Goal: Task Accomplishment & Management: Manage account settings

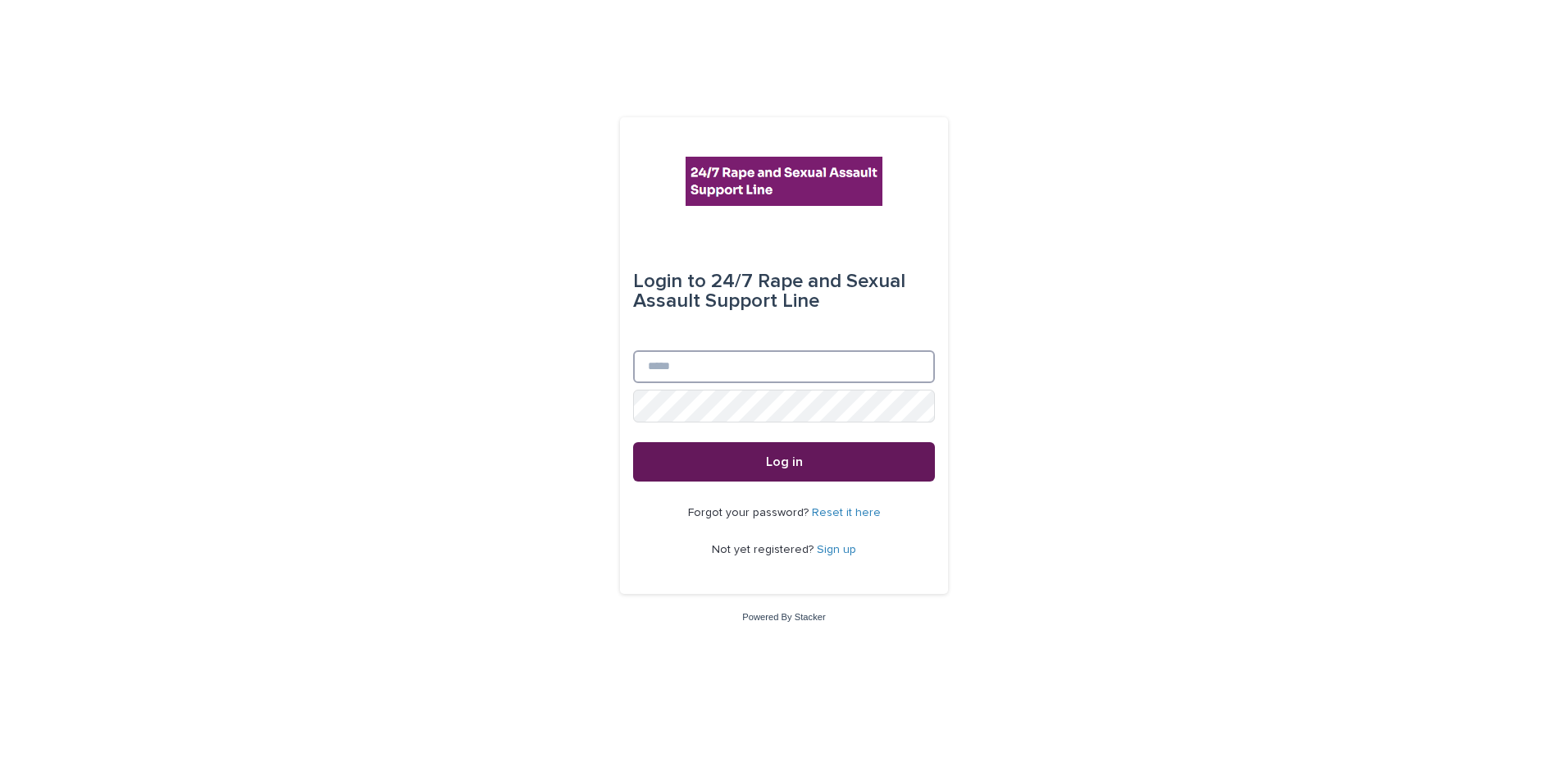
type input "**********"
click at [808, 470] on button "Log in" at bounding box center [784, 462] width 302 height 40
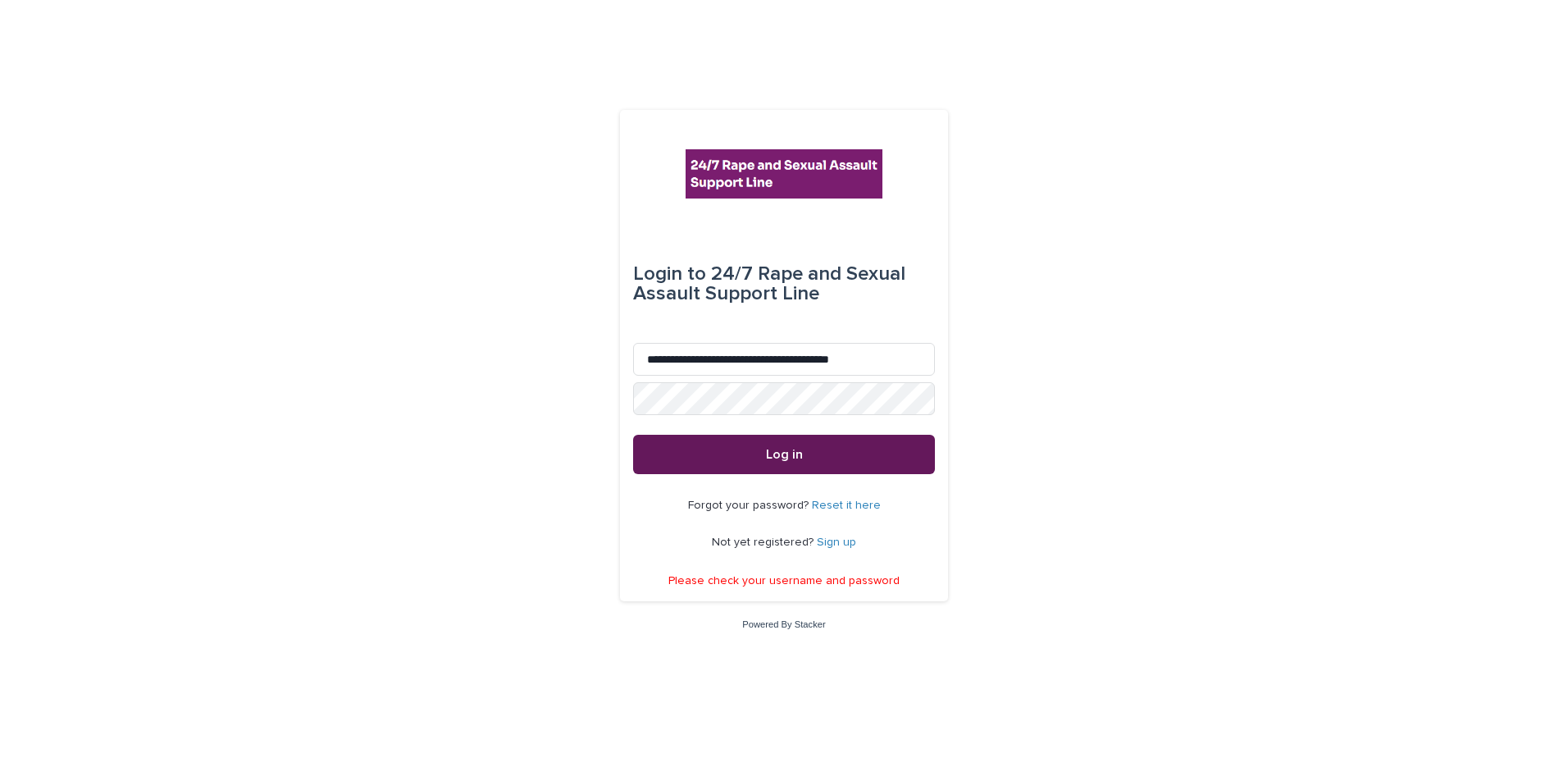
click at [783, 454] on span "Log in" at bounding box center [784, 455] width 37 height 13
click at [842, 505] on link "Reset it here" at bounding box center [847, 506] width 69 height 12
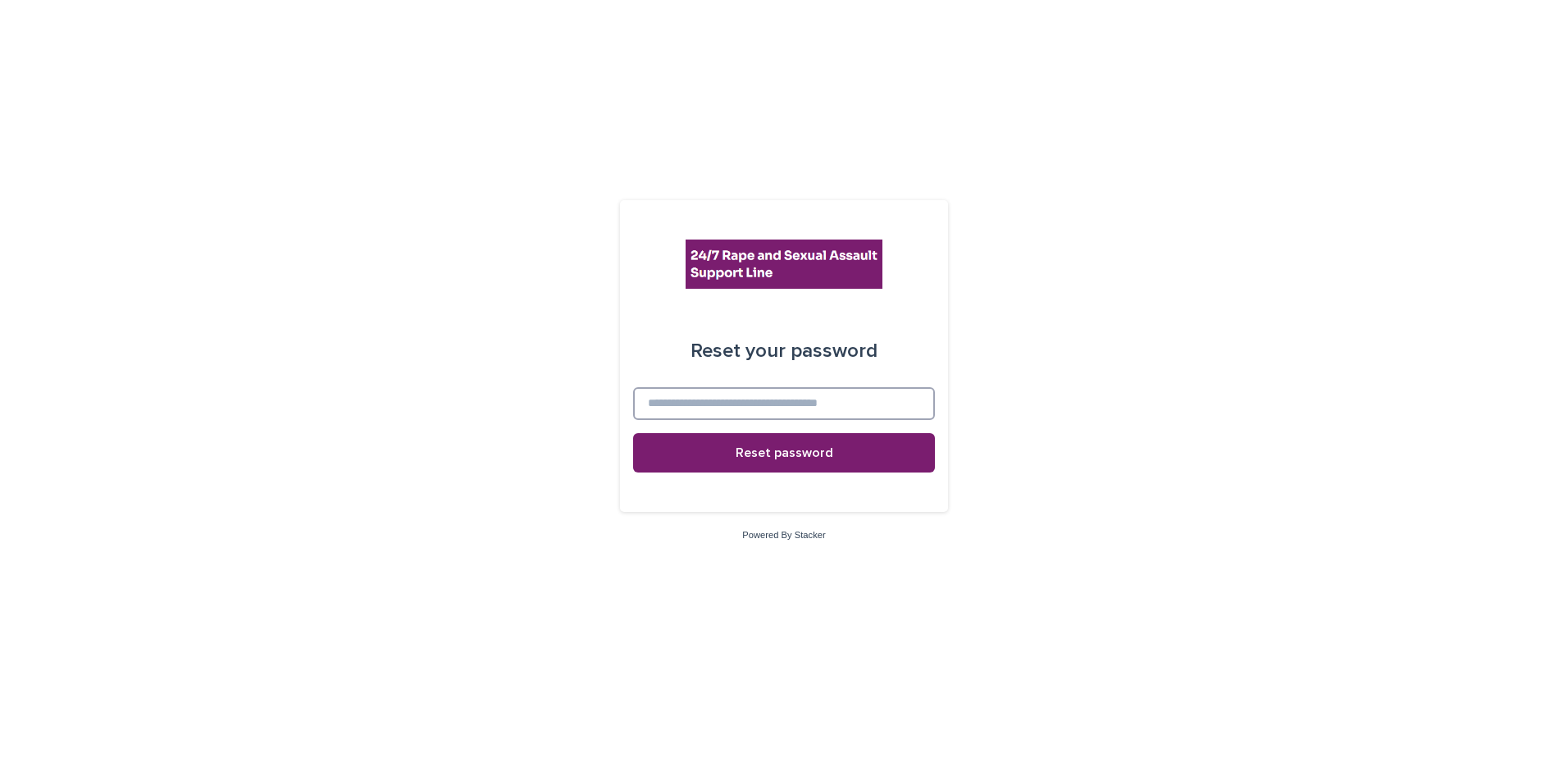
click at [722, 398] on input at bounding box center [784, 404] width 302 height 33
type input "**********"
click at [746, 458] on span "Reset password" at bounding box center [784, 453] width 98 height 13
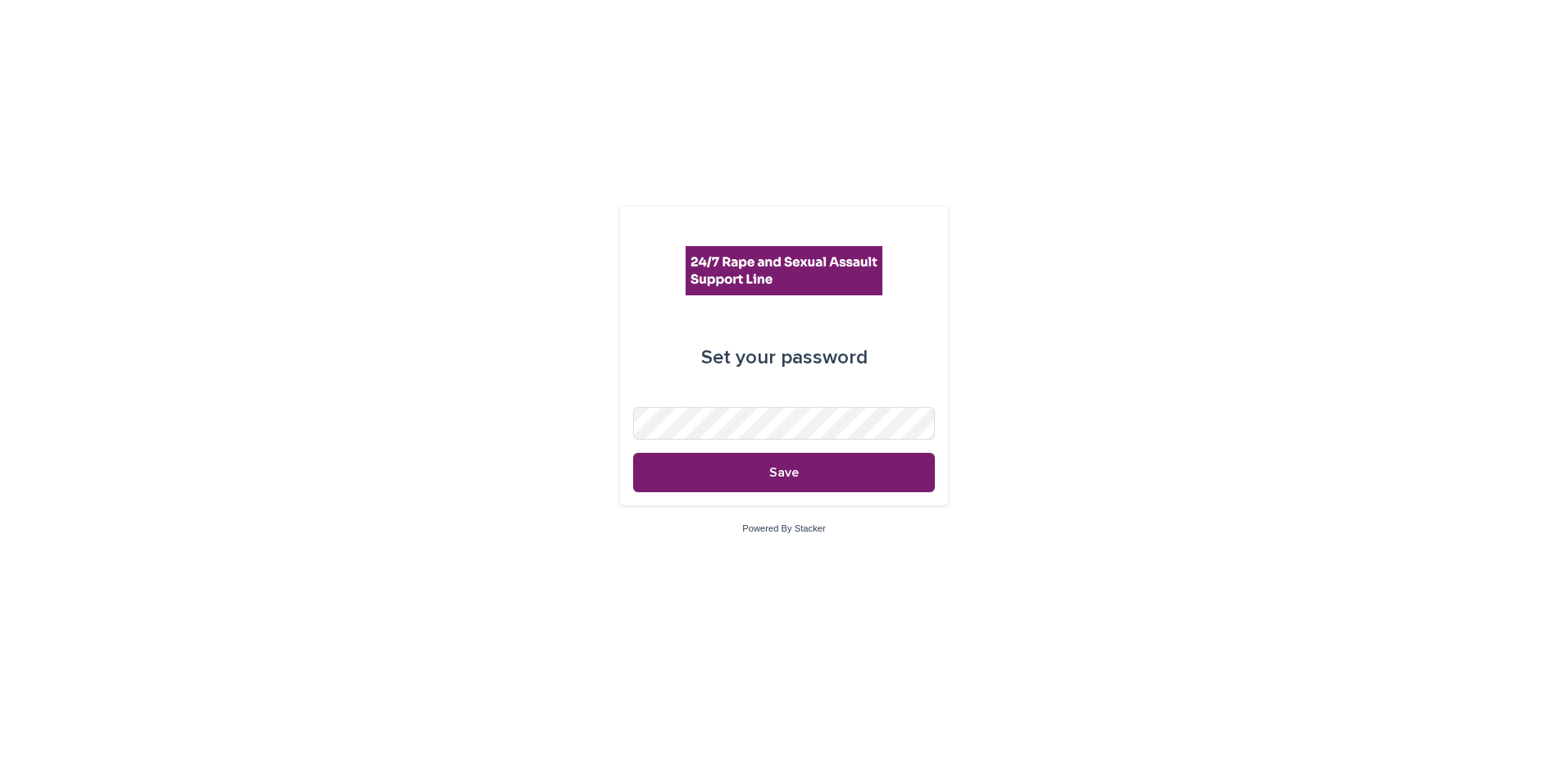
click at [212, 516] on div "Set your password Save Powered By Stacker" at bounding box center [784, 379] width 1568 height 758
click at [750, 473] on button "Save" at bounding box center [784, 473] width 302 height 40
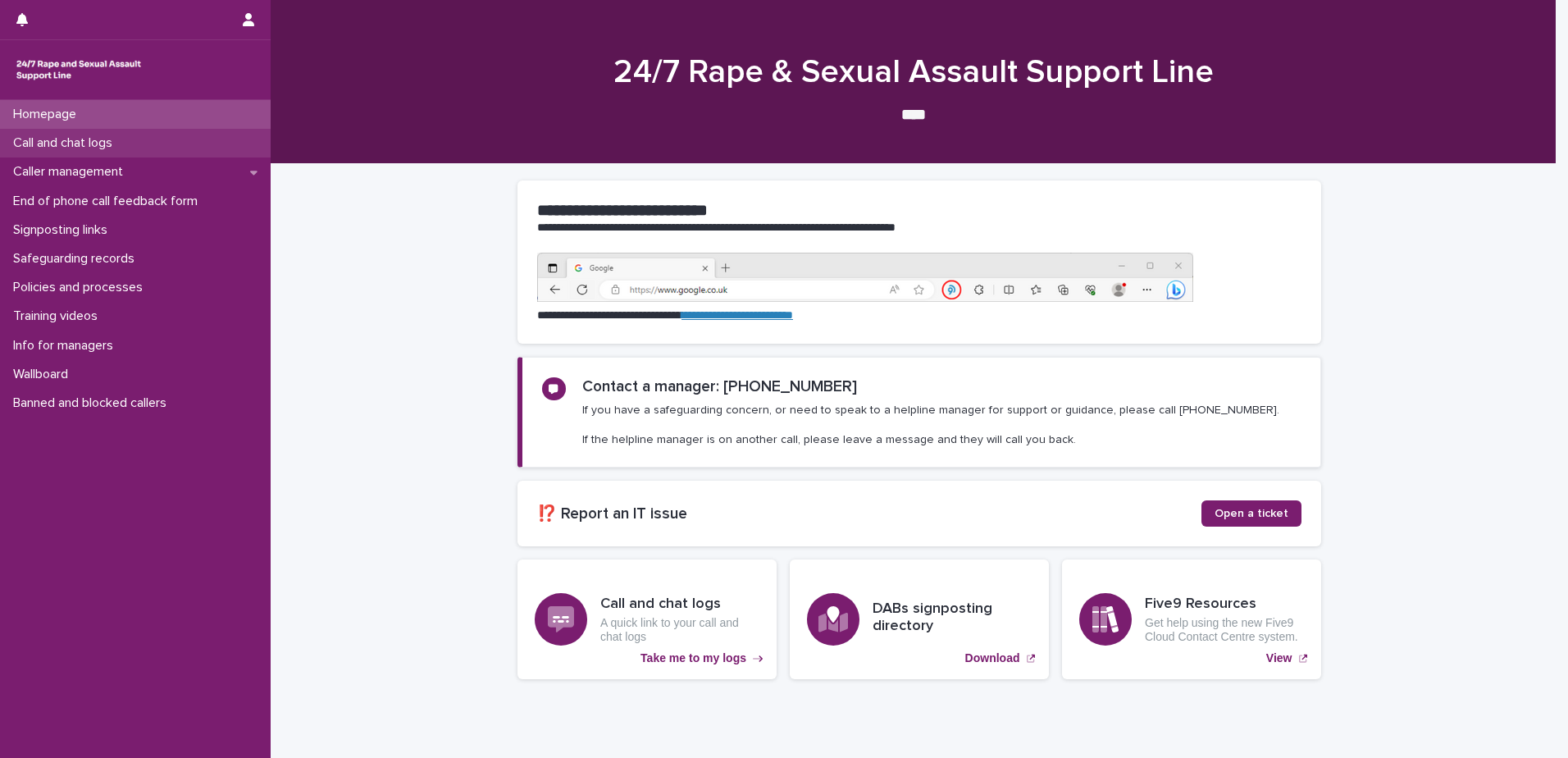
click at [100, 145] on p "Call and chat logs" at bounding box center [66, 143] width 119 height 16
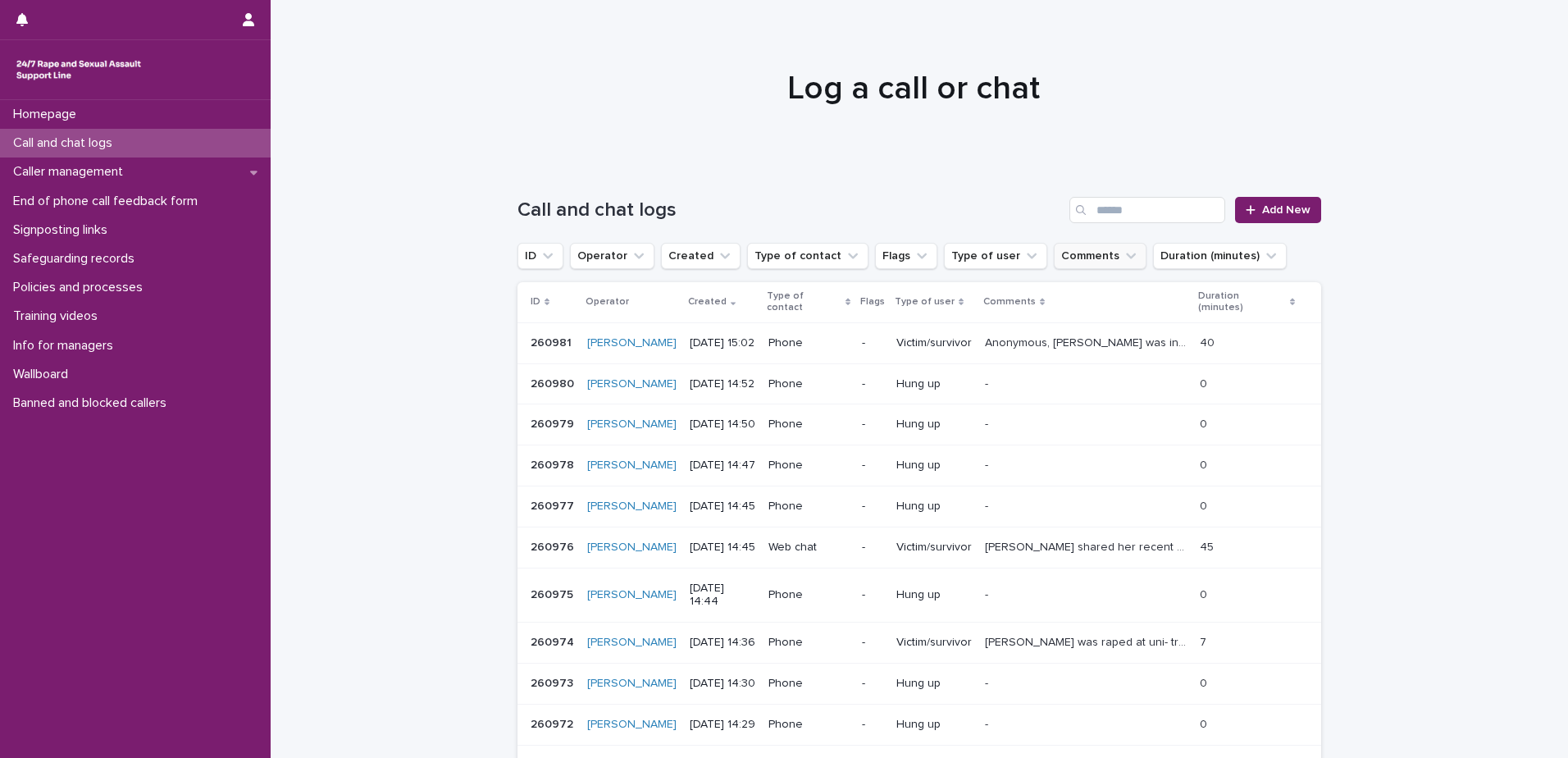
click at [1127, 257] on icon "Comments" at bounding box center [1132, 256] width 10 height 6
click at [1400, 269] on div "Loading... Saving… Loading... Saving… Call and chat logs Add New ID Operator Cr…" at bounding box center [920, 525] width 1298 height 722
